Goal: Complete application form

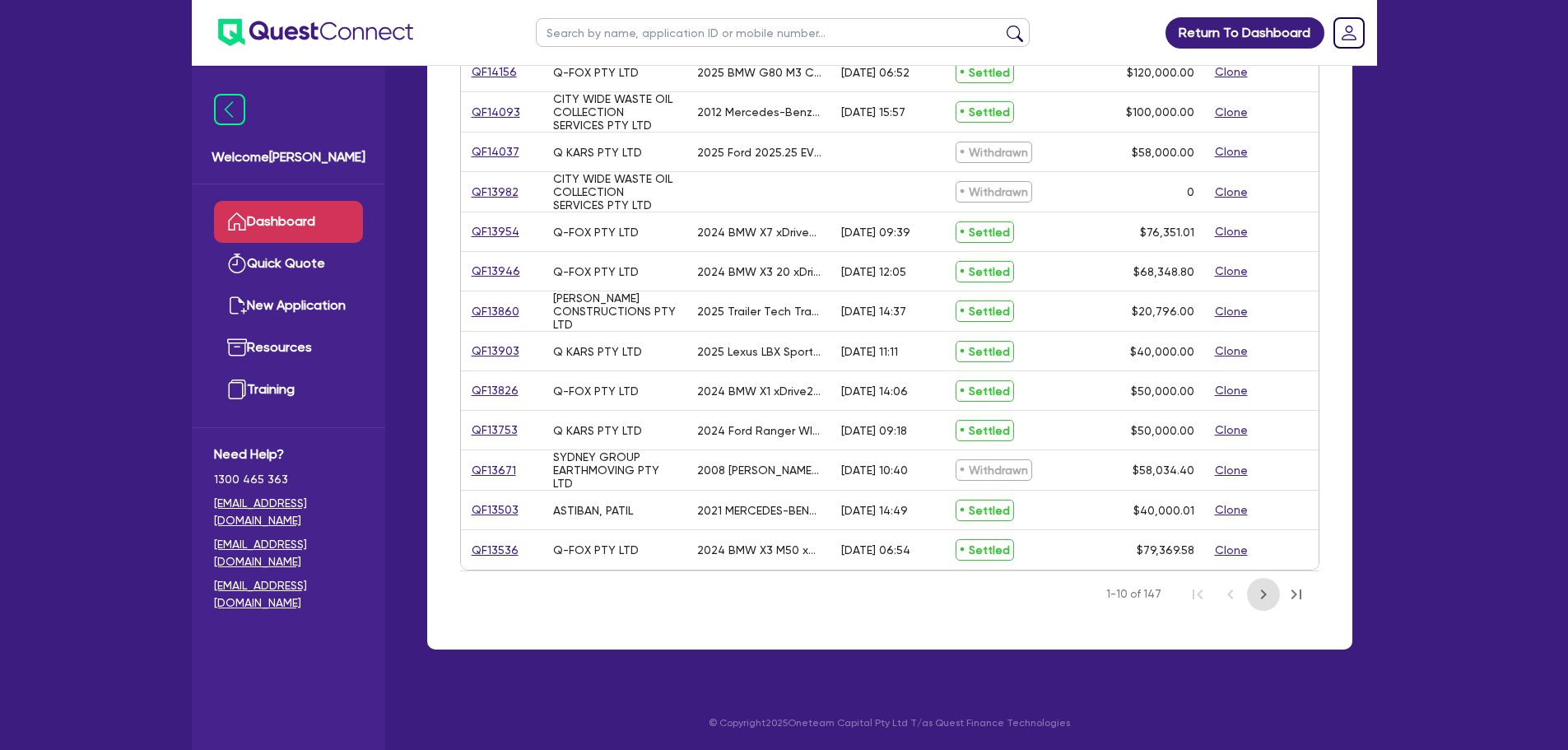
click at [1260, 599] on icon "Next Page" at bounding box center [1263, 594] width 19 height 19
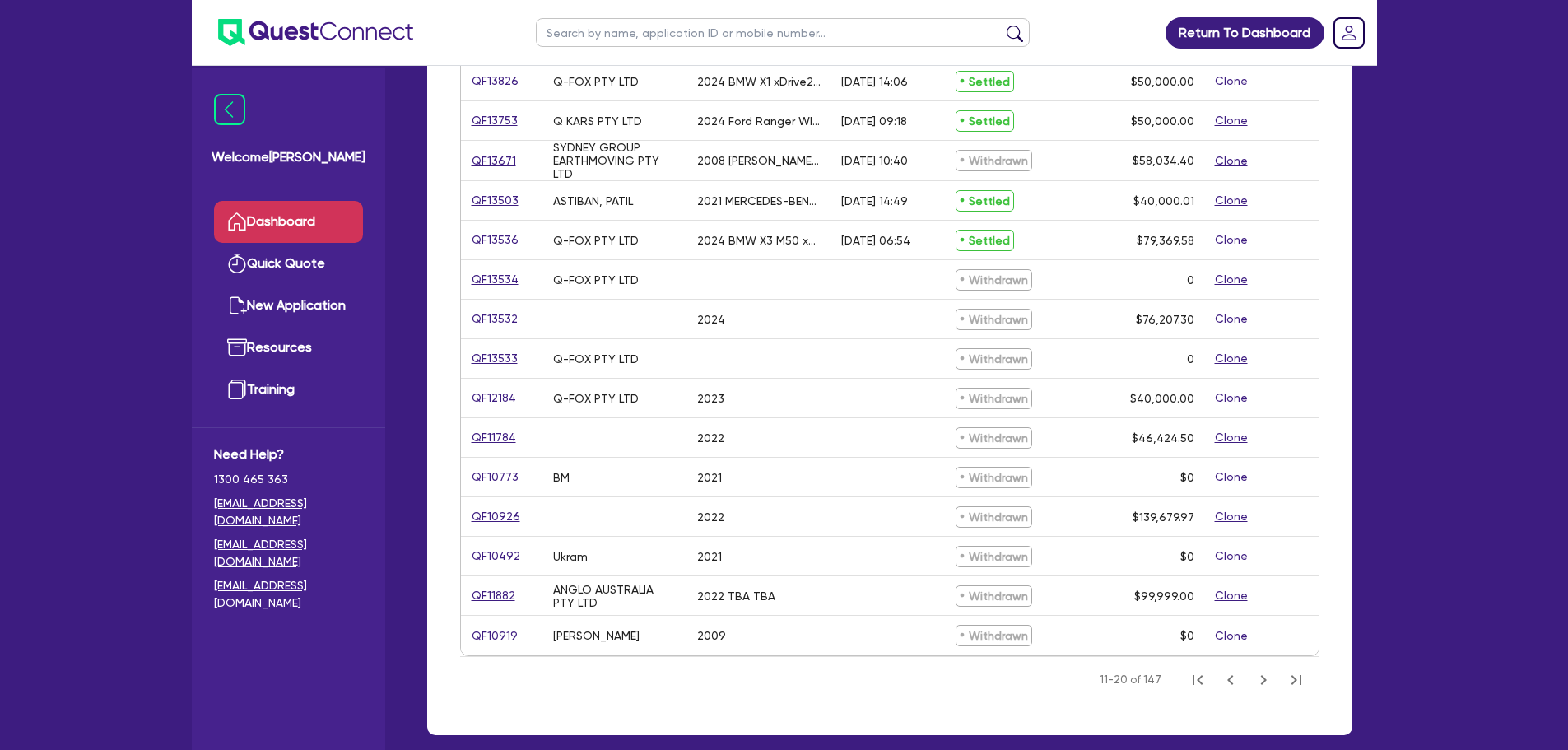
scroll to position [541, 0]
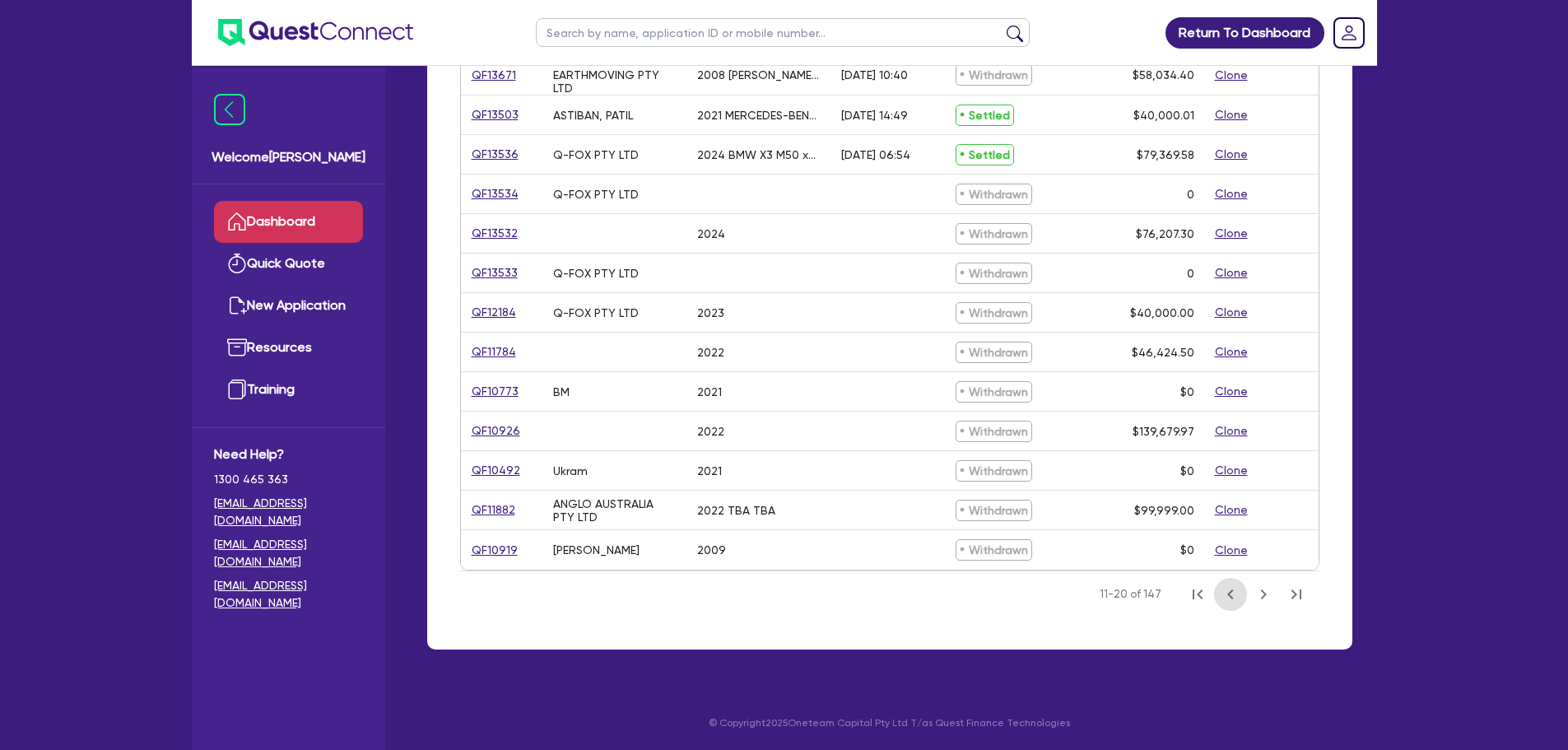
click at [1228, 597] on icon "Previous Page" at bounding box center [1230, 594] width 19 height 19
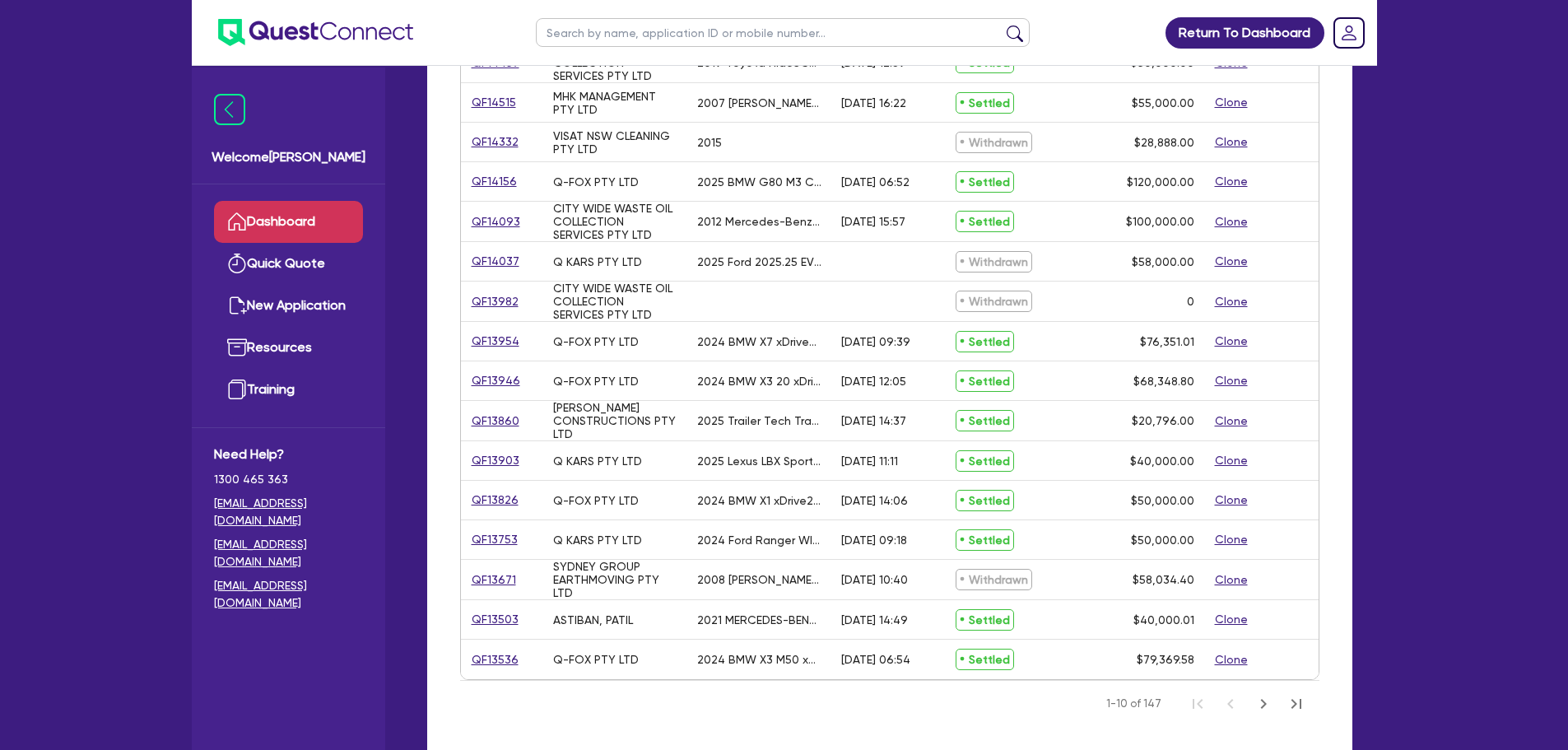
scroll to position [459, 0]
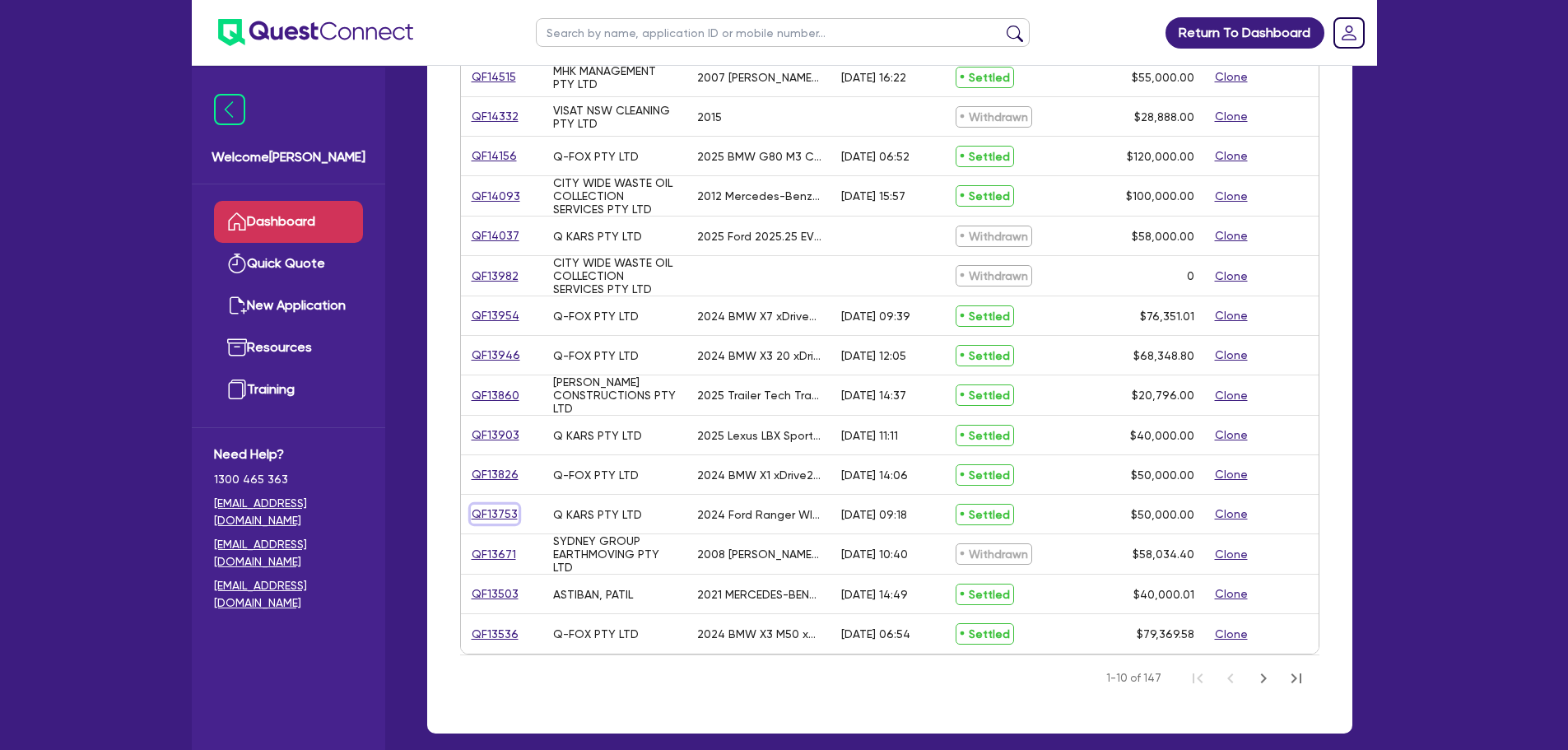
click at [496, 513] on link "QF13753" at bounding box center [494, 514] width 48 height 19
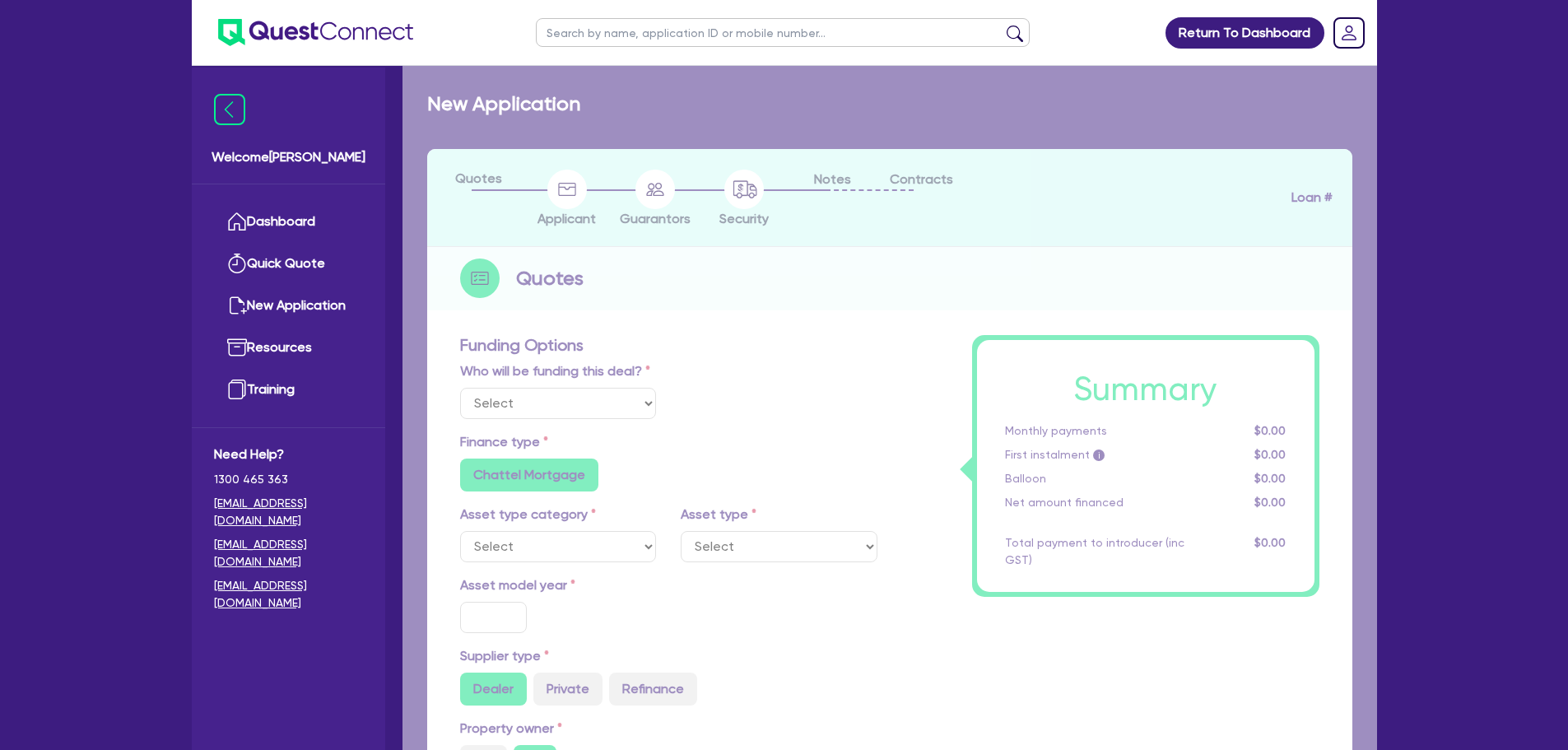
select select "Quest Finance - Platform Funding"
select select "CARS_AND_LIGHT_TRUCKS"
type input "2024"
radio input "true"
type input "72,000"
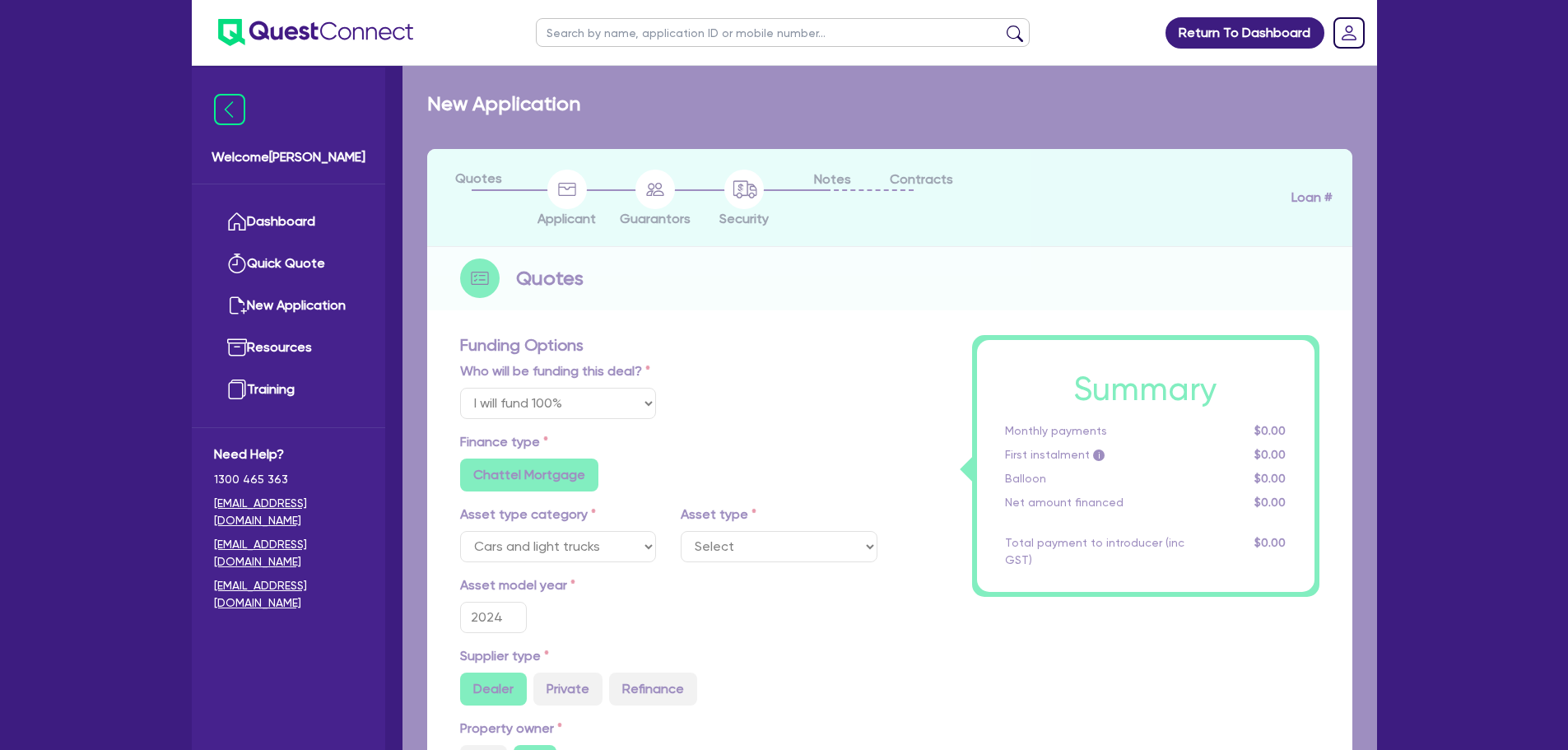
type input "22,000"
type input "40"
type input "28,800"
type input "4"
type input "2,000"
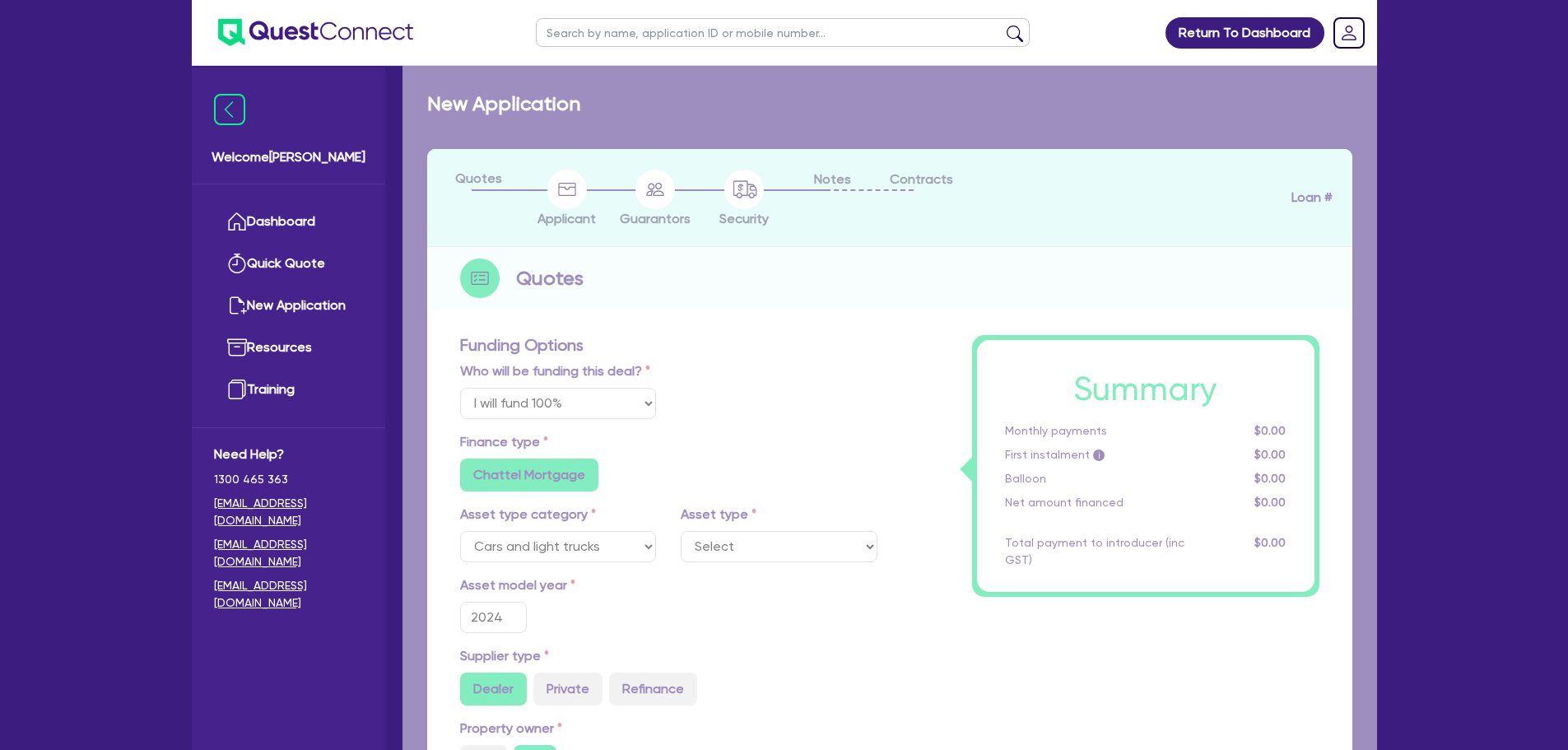
type input "14.95"
select select "VANS_AND_UTES"
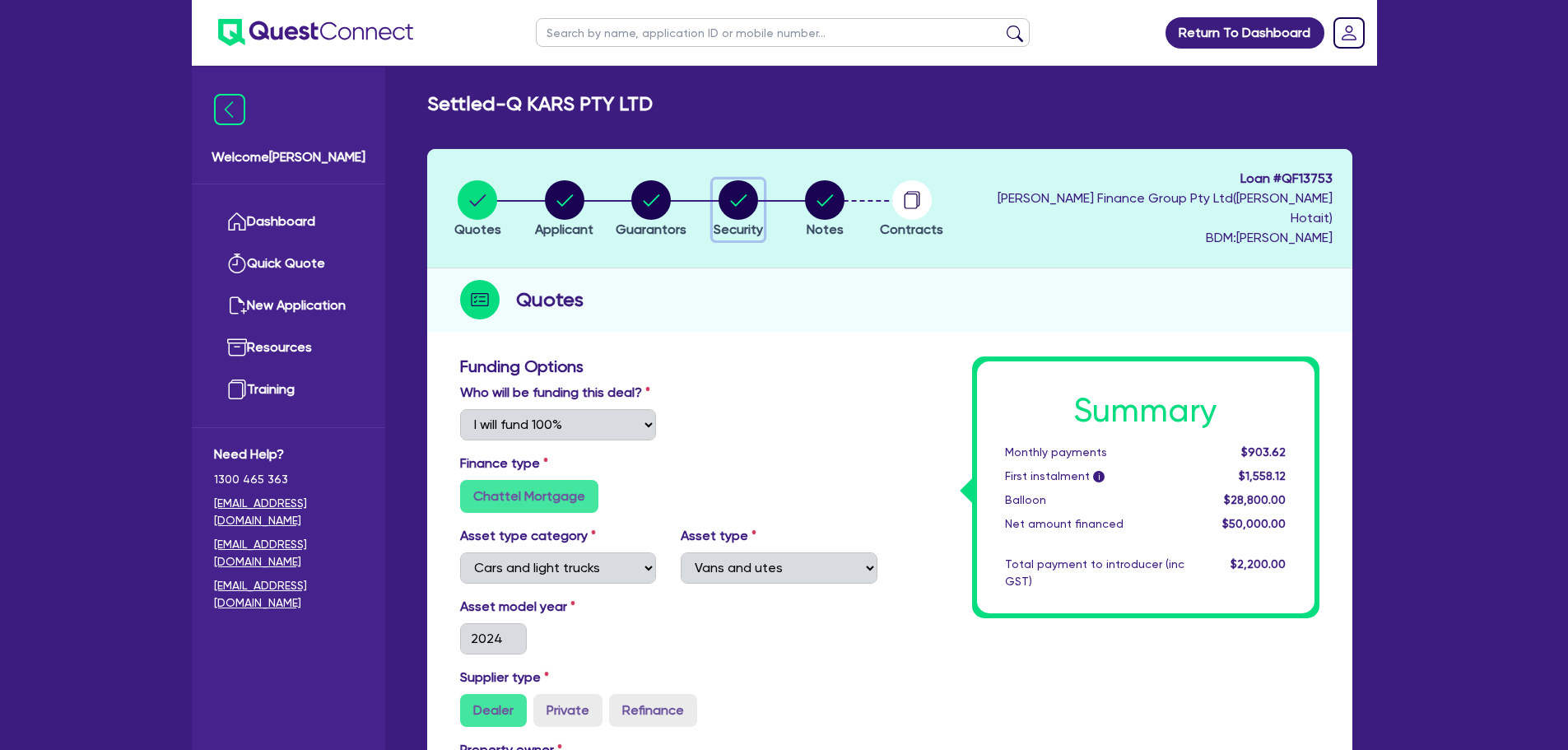
click at [740, 189] on circle "button" at bounding box center [737, 200] width 40 height 40
select select "CARS_AND_LIGHT_TRUCKS"
select select "VANS_AND_UTES"
